Goal: Information Seeking & Learning: Learn about a topic

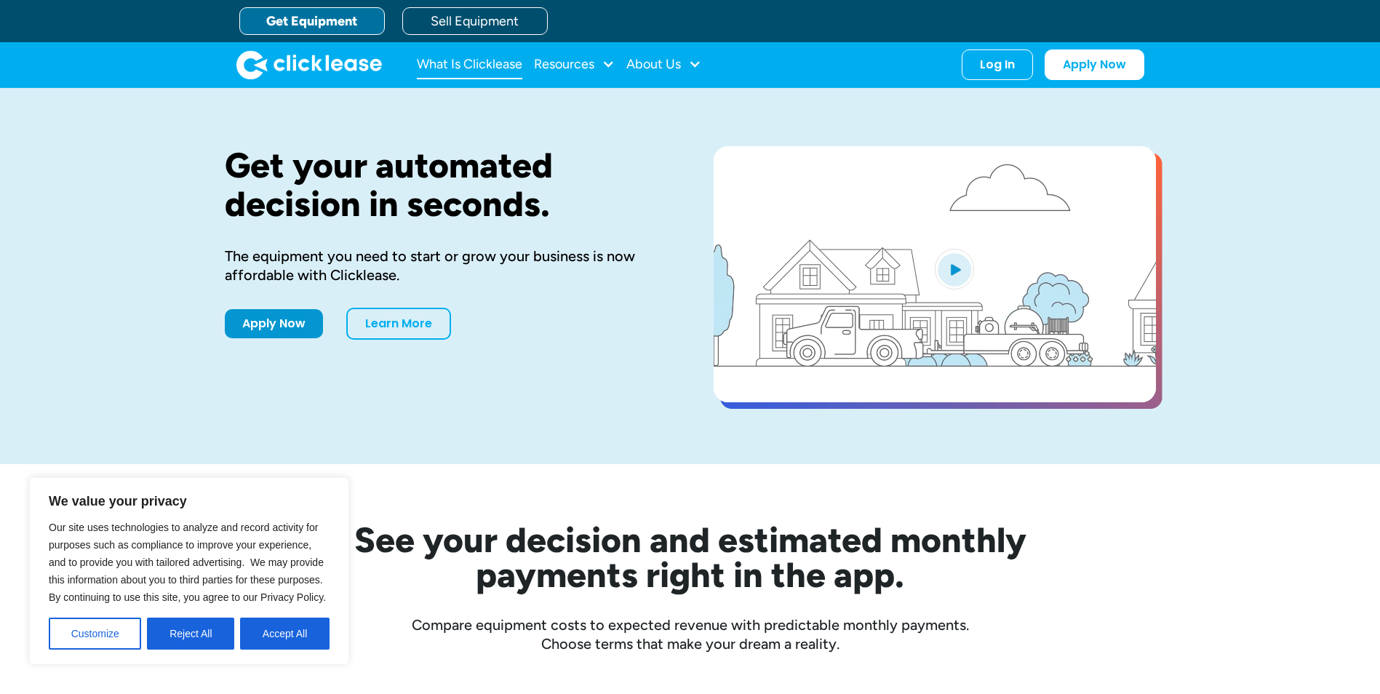
click at [439, 55] on link "What Is Clicklease" at bounding box center [469, 64] width 105 height 29
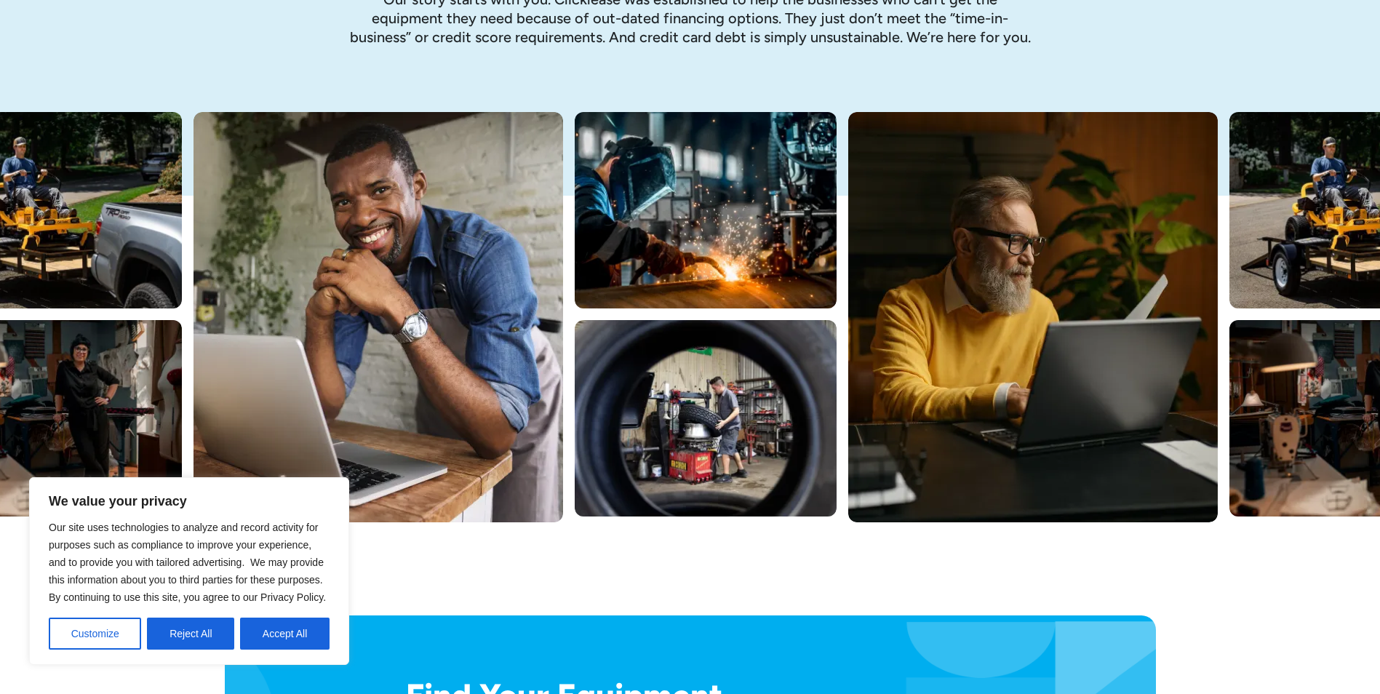
scroll to position [582, 0]
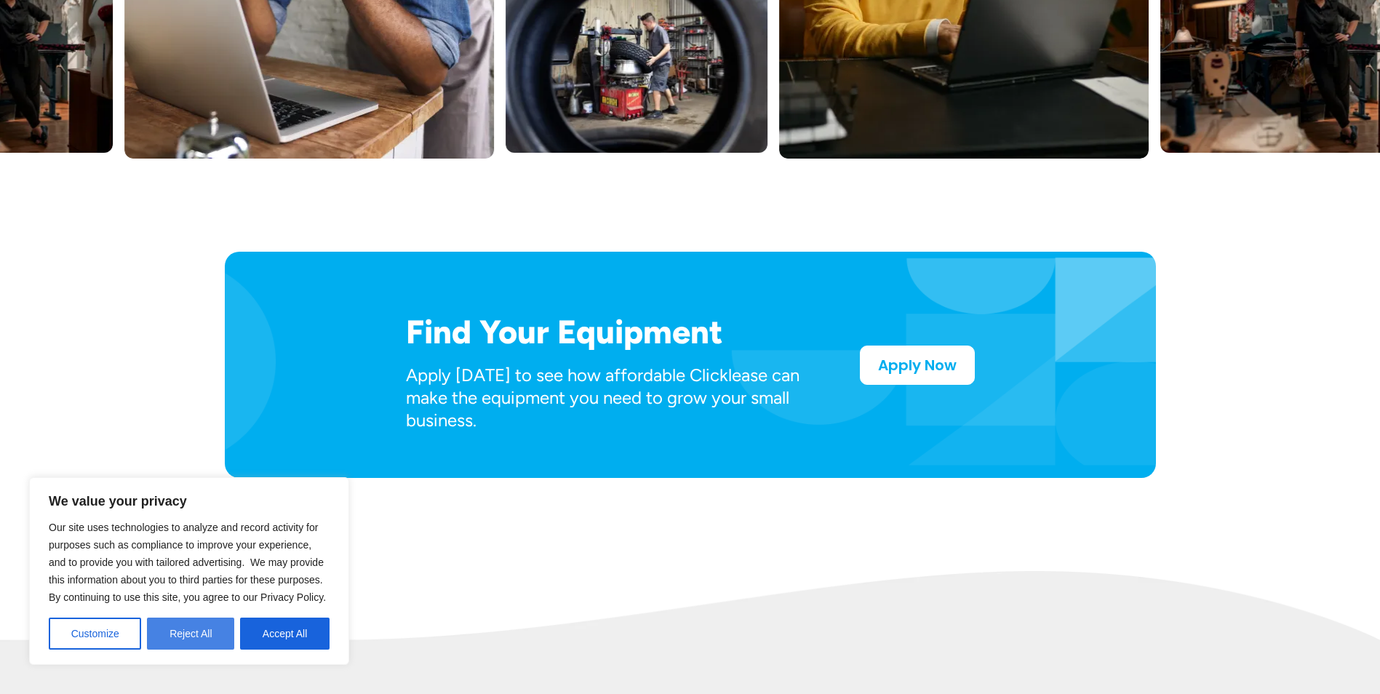
click at [185, 641] on button "Reject All" at bounding box center [190, 634] width 87 height 32
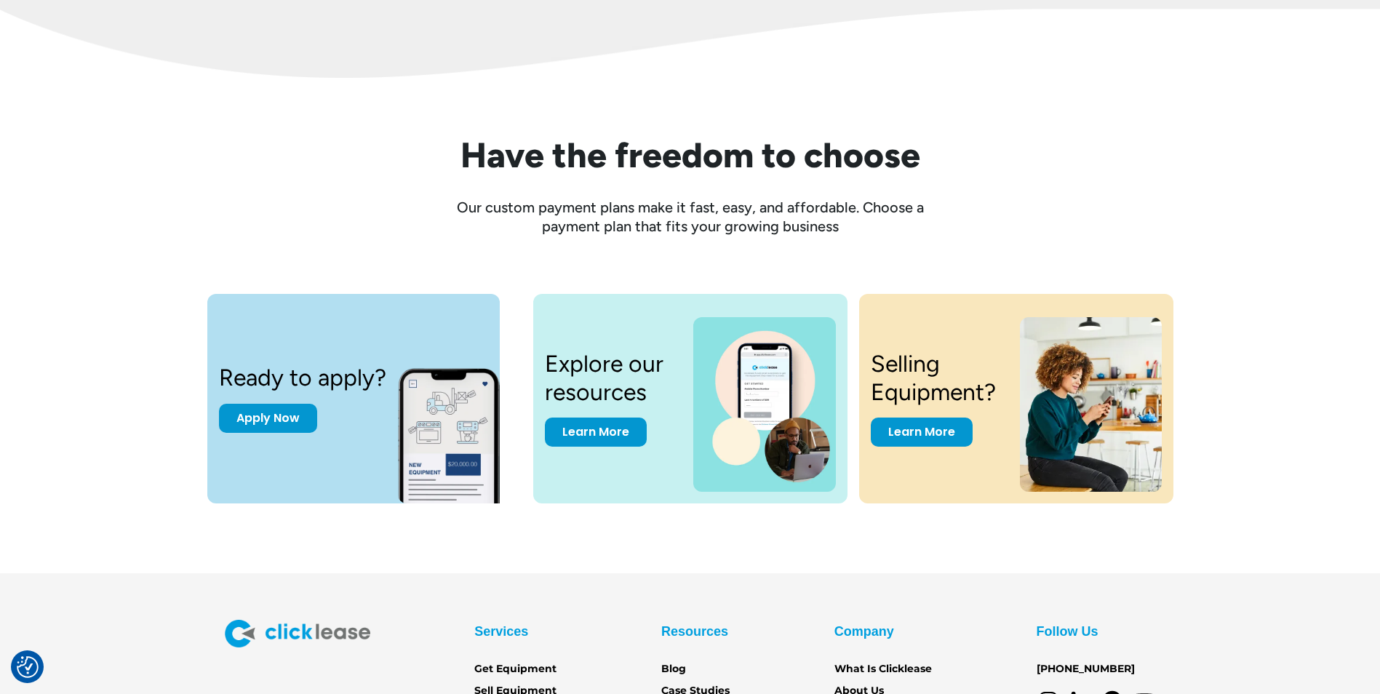
scroll to position [1935, 0]
